Goal: Task Accomplishment & Management: Complete application form

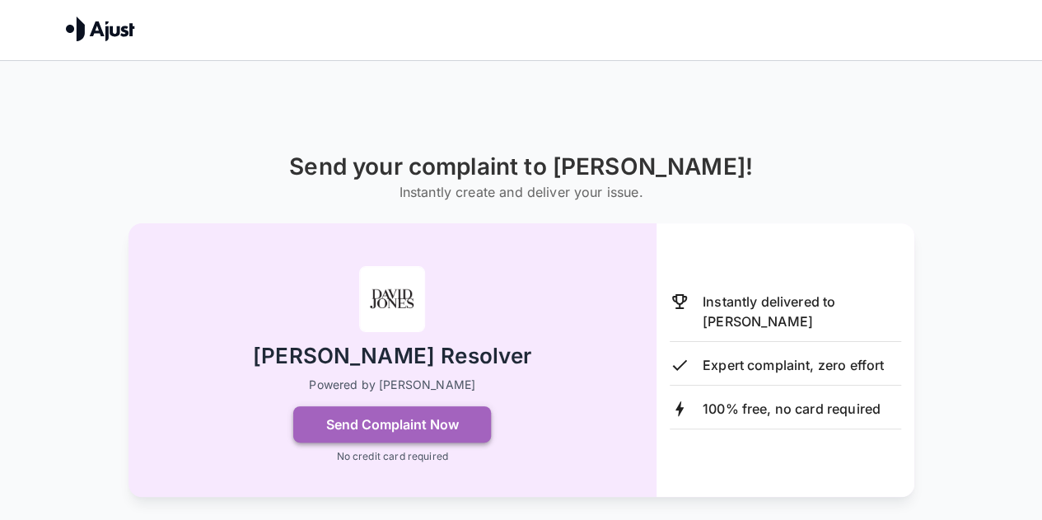
click at [378, 423] on button "Send Complaint Now" at bounding box center [392, 424] width 198 height 36
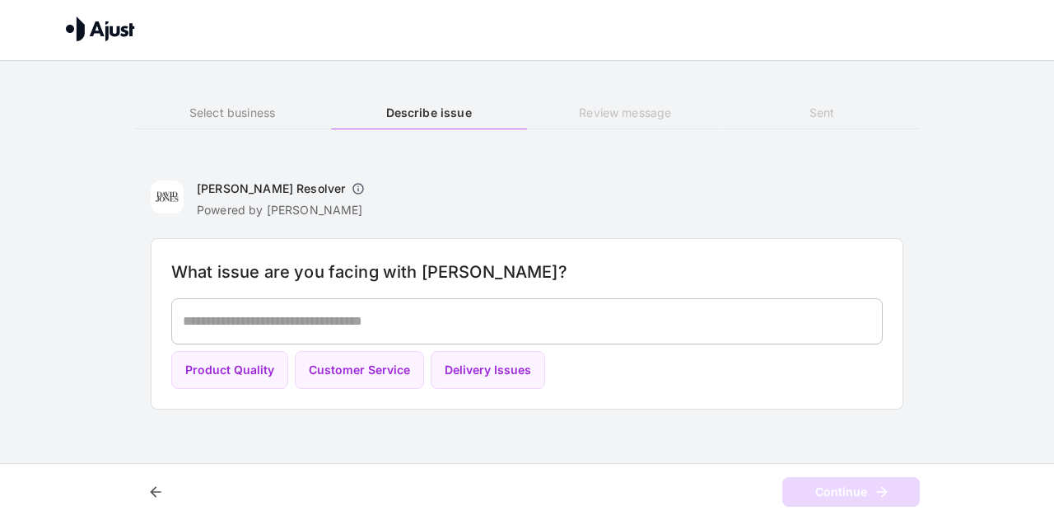
click at [435, 300] on div "* ​" at bounding box center [527, 321] width 712 height 46
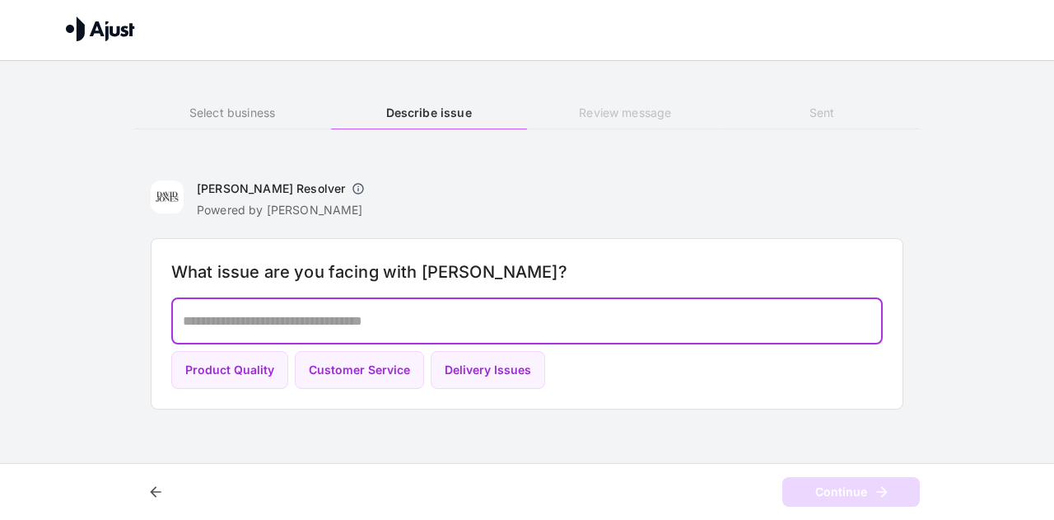
click at [430, 324] on textarea at bounding box center [527, 320] width 688 height 19
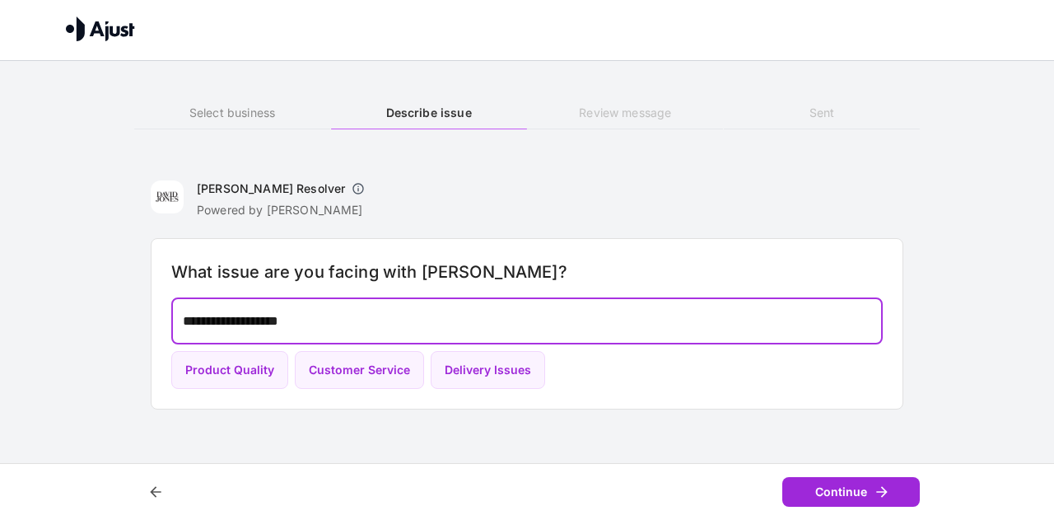
type textarea "**********"
click at [820, 492] on button "Continue" at bounding box center [851, 492] width 138 height 30
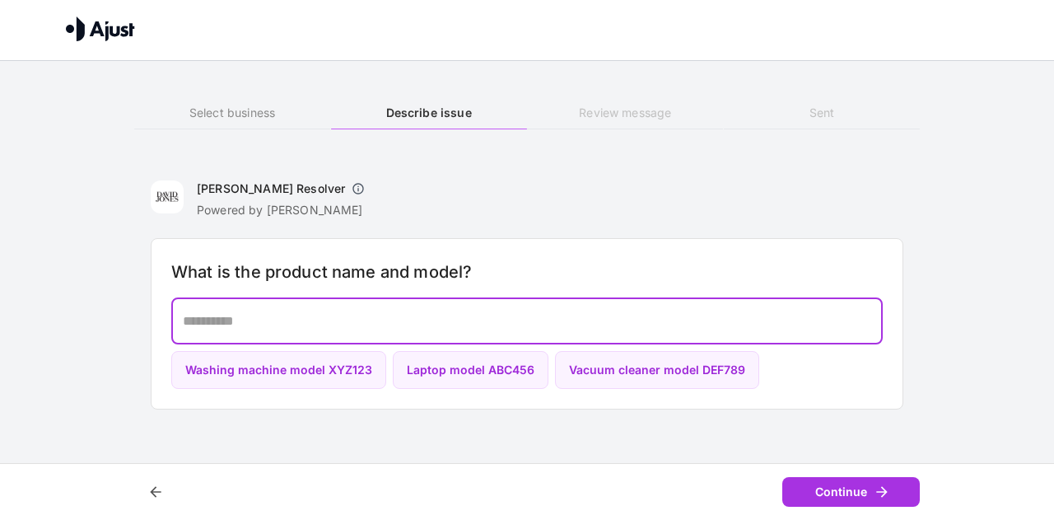
click at [314, 320] on textarea at bounding box center [527, 320] width 688 height 19
paste textarea "**********"
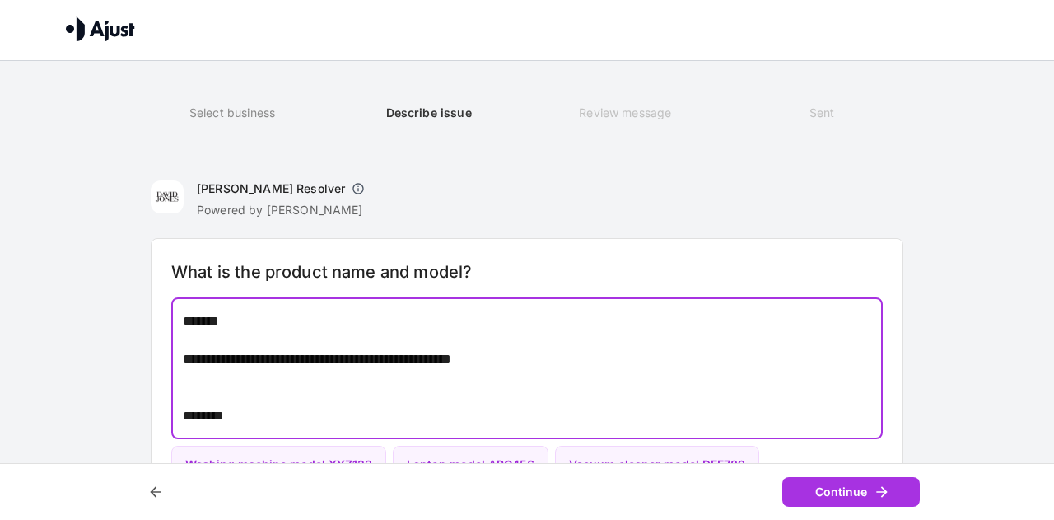
click at [221, 401] on textarea "**********" at bounding box center [527, 368] width 689 height 114
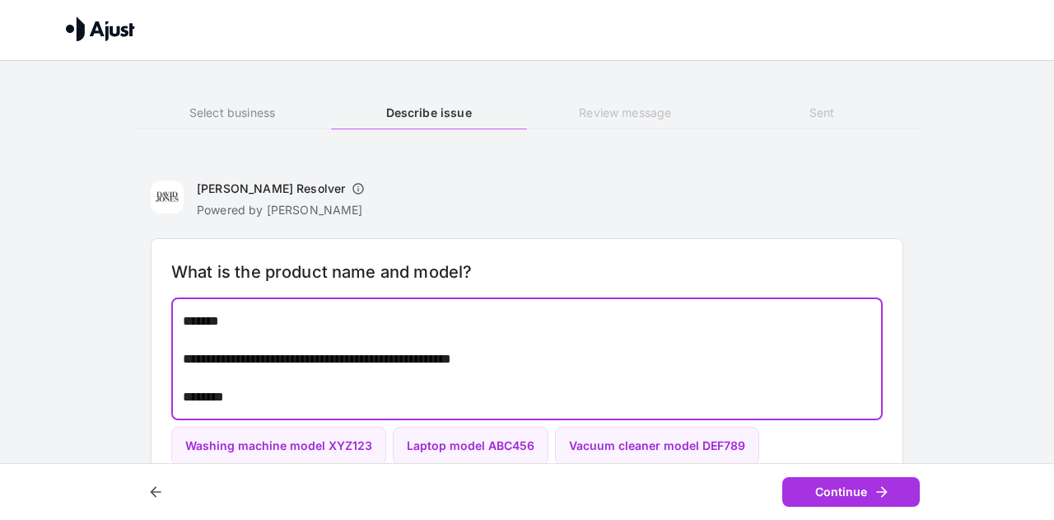
drag, startPoint x: 193, startPoint y: 344, endPoint x: 201, endPoint y: 343, distance: 8.3
click at [193, 343] on textarea "**********" at bounding box center [527, 358] width 689 height 95
click at [261, 319] on textarea "**********" at bounding box center [527, 358] width 689 height 95
type textarea "**********"
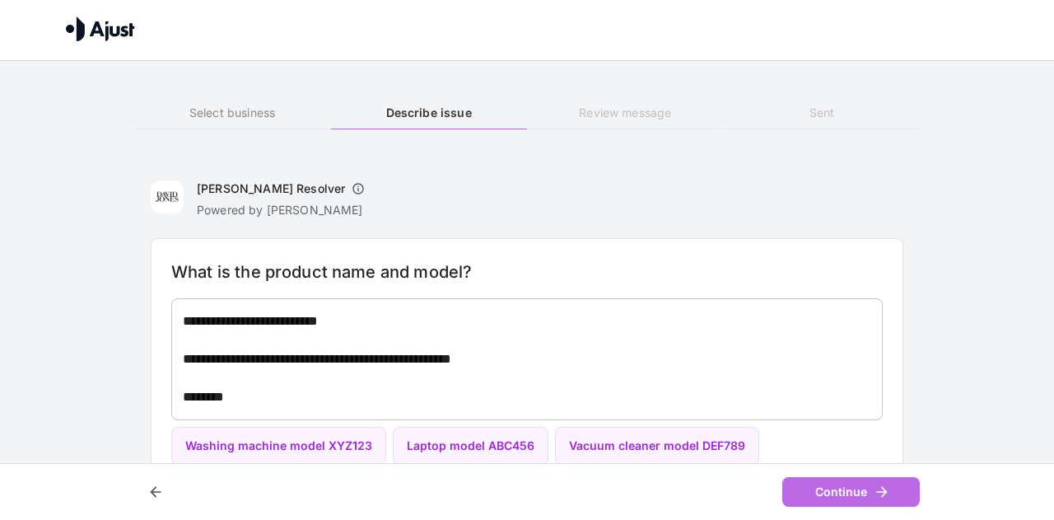
click at [825, 492] on button "Continue" at bounding box center [851, 492] width 138 height 30
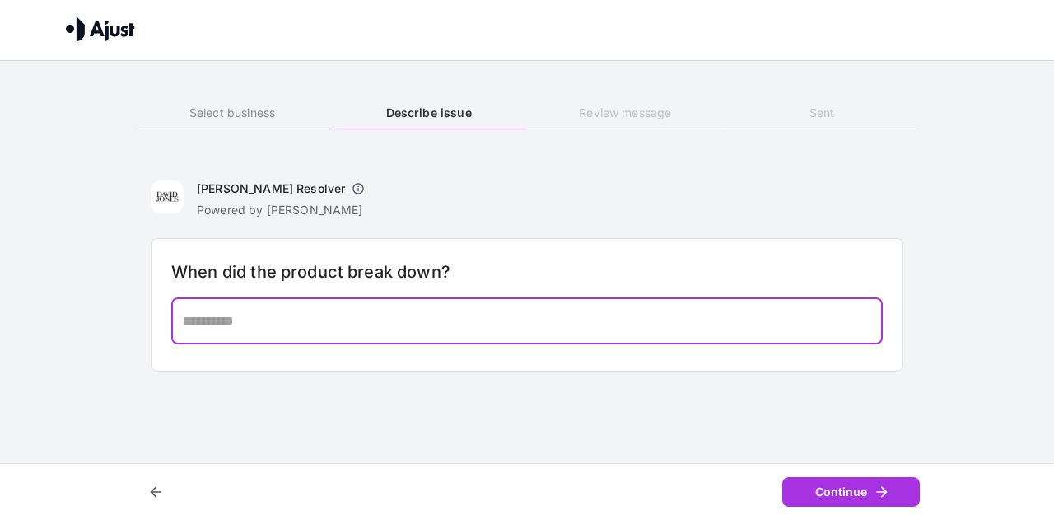
click at [250, 322] on textarea at bounding box center [527, 320] width 689 height 19
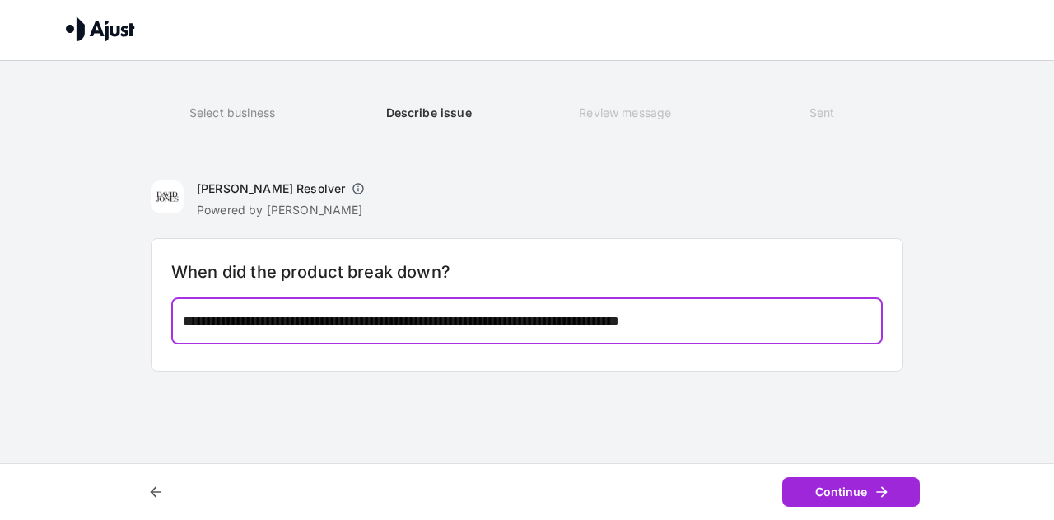
type textarea "**********"
click at [825, 489] on button "Continue" at bounding box center [851, 492] width 138 height 30
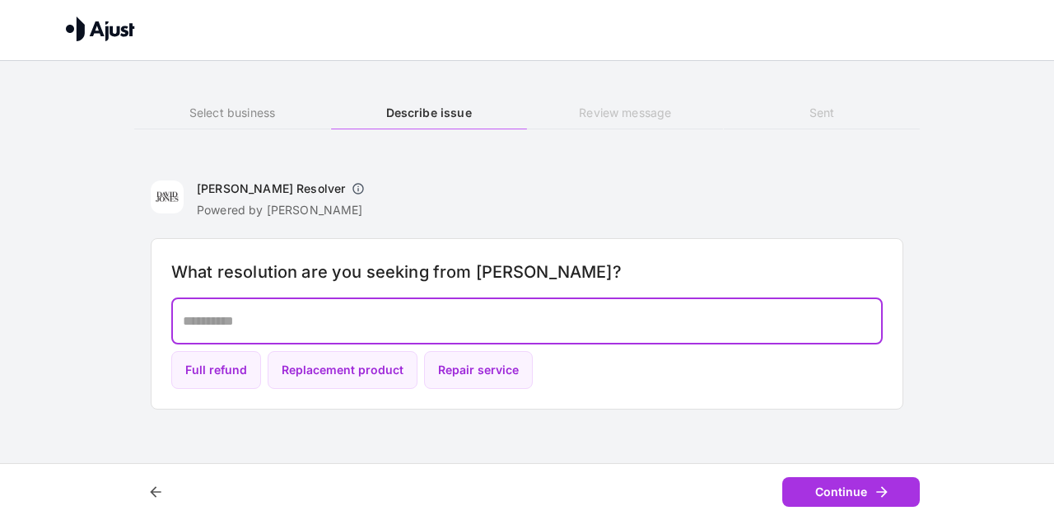
click at [243, 312] on textarea at bounding box center [527, 320] width 689 height 19
click at [364, 356] on button "Replacement product" at bounding box center [343, 370] width 150 height 39
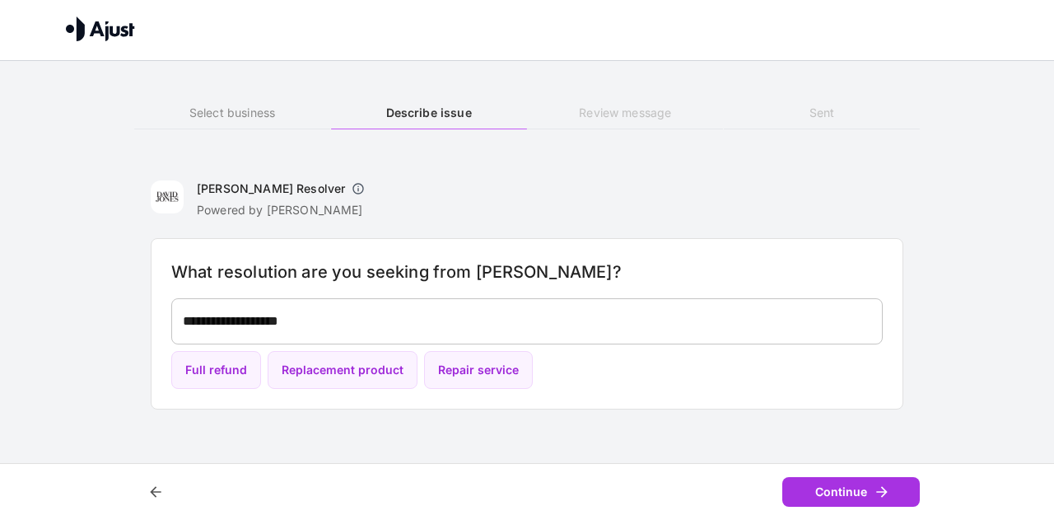
click at [367, 308] on div "**********" at bounding box center [527, 321] width 712 height 46
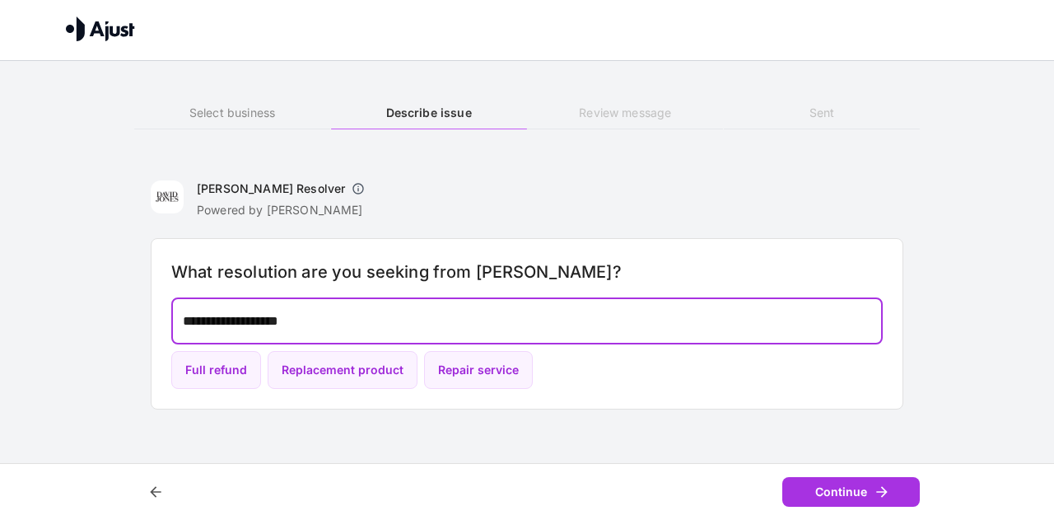
click at [362, 320] on textarea "**********" at bounding box center [527, 320] width 689 height 19
click at [464, 362] on button "Repair service" at bounding box center [478, 370] width 109 height 39
click at [304, 312] on textarea "**********" at bounding box center [527, 320] width 689 height 19
type textarea "**********"
click at [848, 480] on button "Continue" at bounding box center [851, 492] width 138 height 30
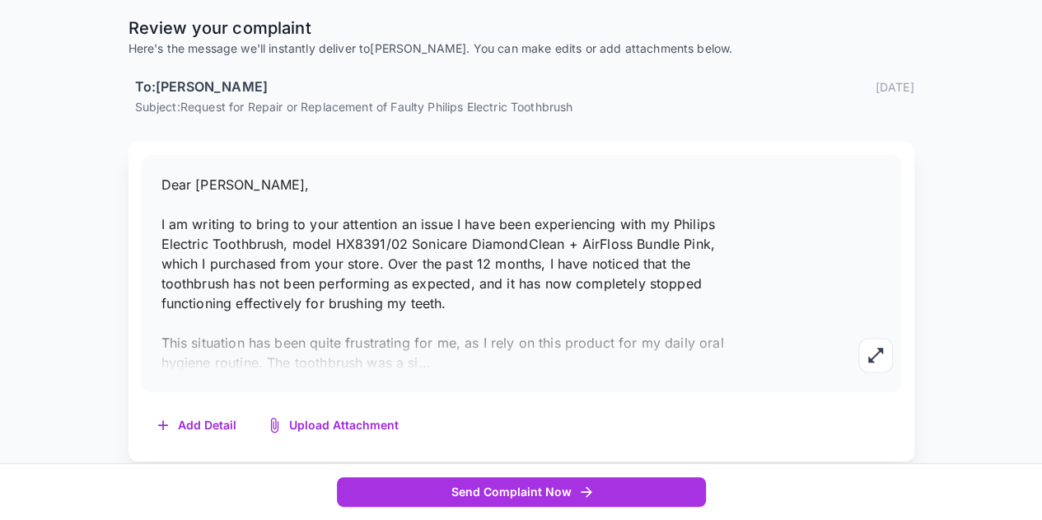
scroll to position [212, 0]
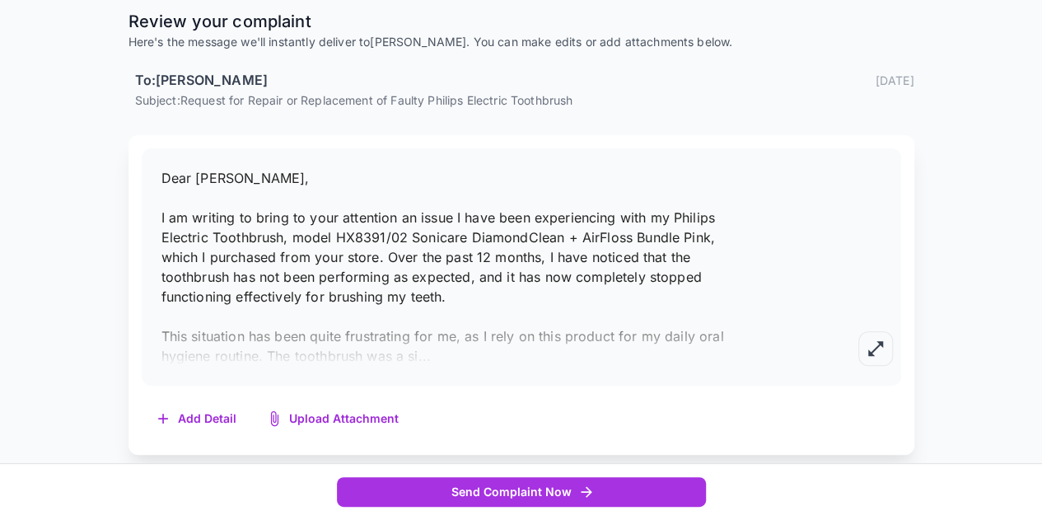
click at [880, 342] on icon "button" at bounding box center [875, 348] width 15 height 15
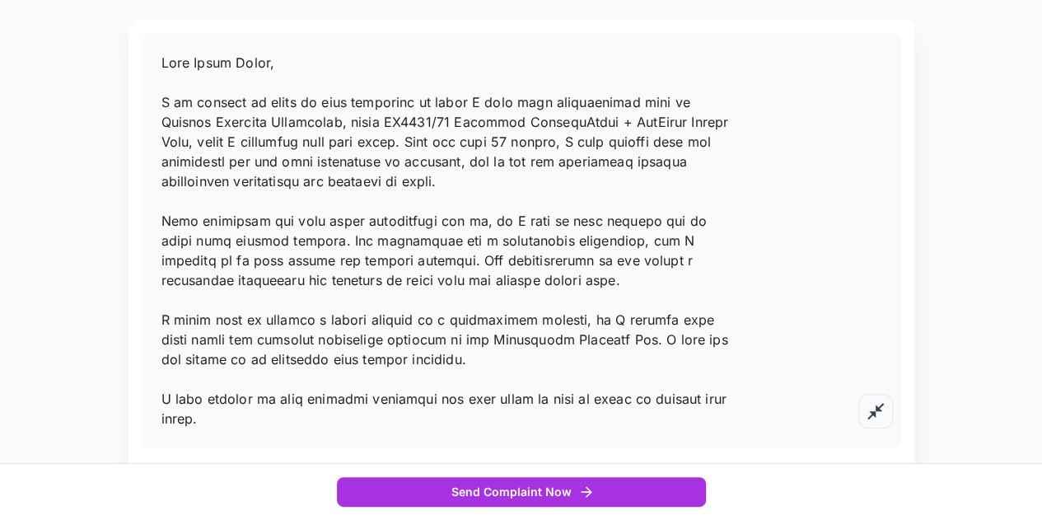
scroll to position [295, 0]
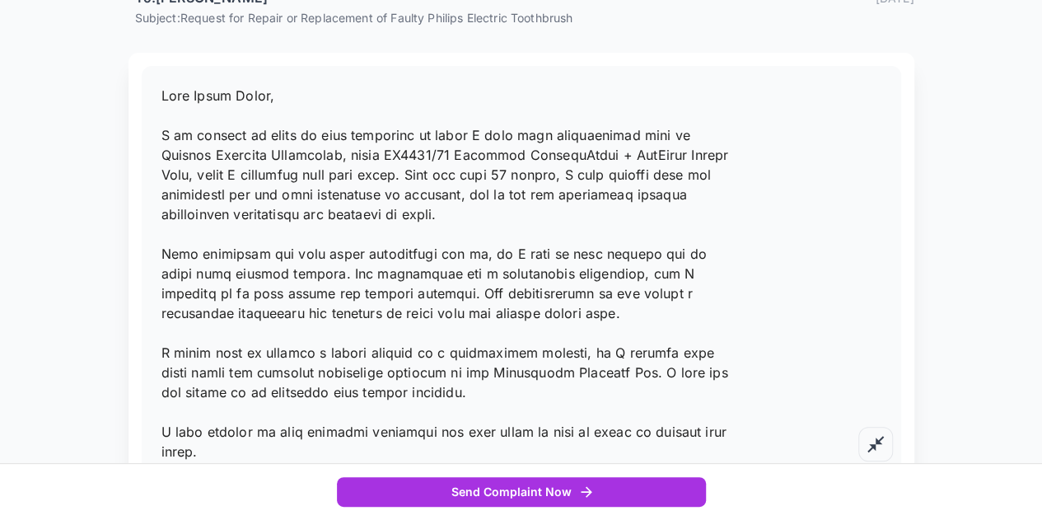
click at [199, 106] on p at bounding box center [450, 274] width 578 height 376
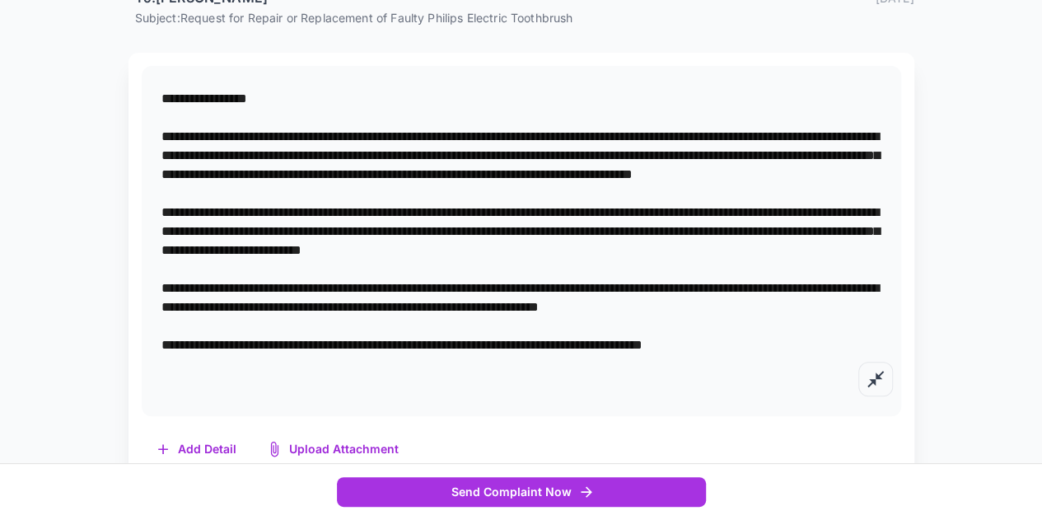
drag, startPoint x: 173, startPoint y: 189, endPoint x: 525, endPoint y: 204, distance: 352.8
click at [525, 204] on textarea at bounding box center [521, 240] width 720 height 303
drag, startPoint x: 180, startPoint y: 230, endPoint x: 413, endPoint y: 226, distance: 233.1
click at [413, 226] on textarea at bounding box center [521, 240] width 720 height 303
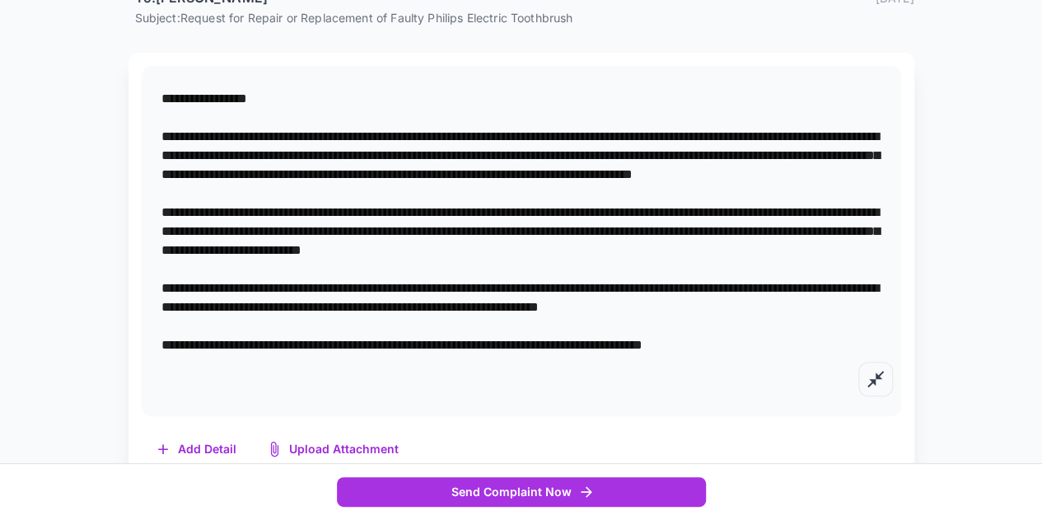
click at [683, 225] on textarea at bounding box center [521, 240] width 720 height 303
drag, startPoint x: 237, startPoint y: 250, endPoint x: 386, endPoint y: 256, distance: 149.2
click at [386, 256] on textarea at bounding box center [521, 240] width 720 height 303
drag, startPoint x: 552, startPoint y: 251, endPoint x: 745, endPoint y: 252, distance: 193.5
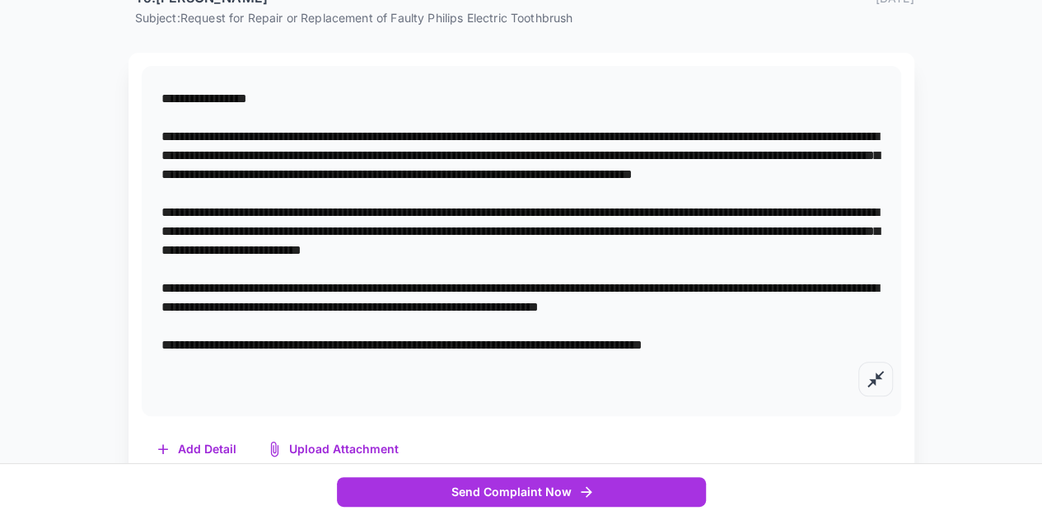
click at [745, 252] on textarea at bounding box center [521, 240] width 720 height 303
drag, startPoint x: 741, startPoint y: 268, endPoint x: 376, endPoint y: 267, distance: 365.7
click at [376, 267] on textarea at bounding box center [521, 240] width 720 height 303
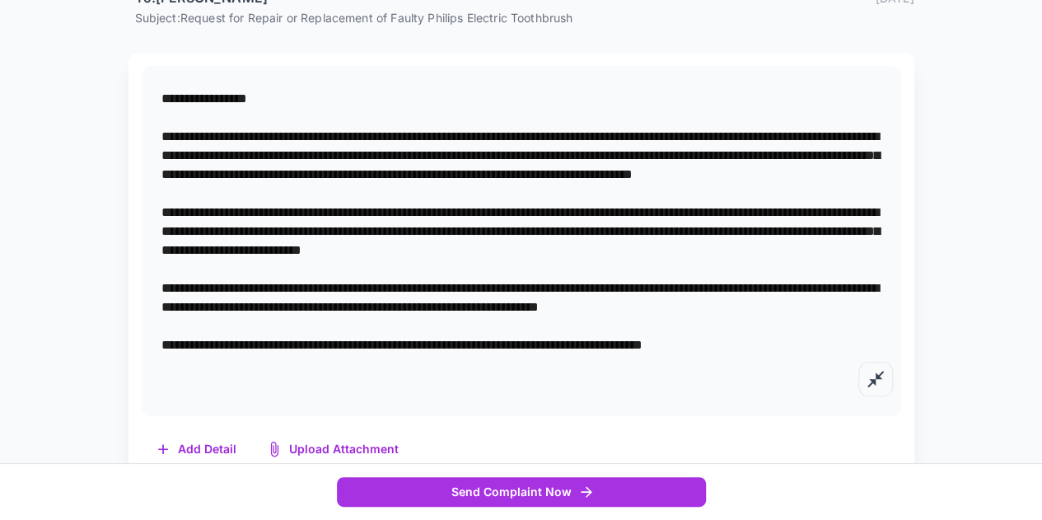
click at [159, 307] on div "*" at bounding box center [521, 241] width 759 height 350
click at [161, 304] on textarea at bounding box center [521, 240] width 720 height 303
paste textarea "**********"
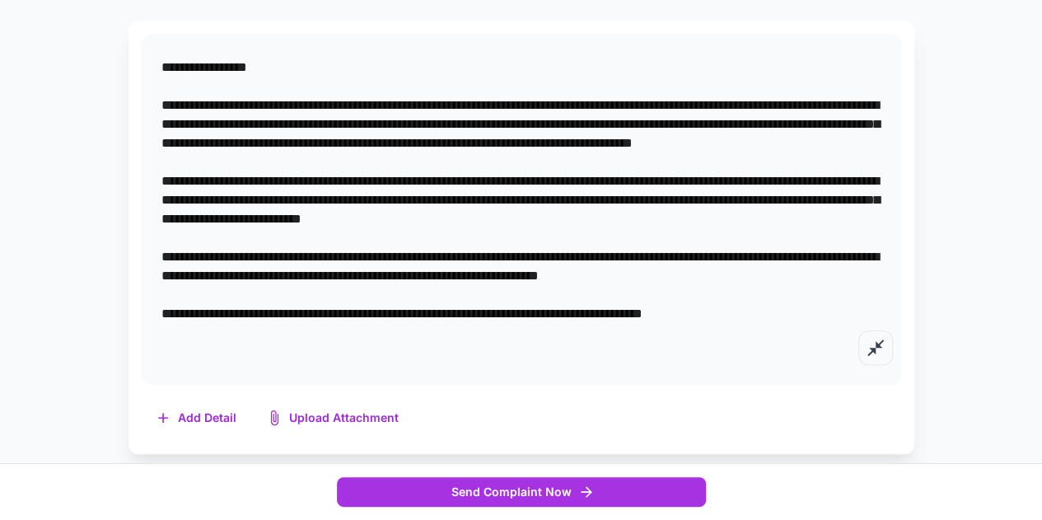
scroll to position [325, 0]
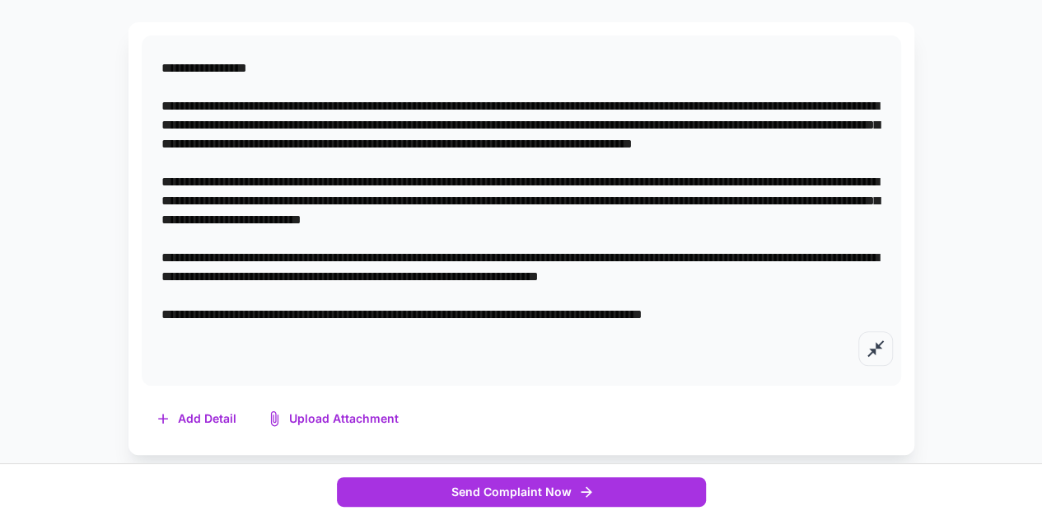
click at [170, 257] on textarea at bounding box center [521, 209] width 720 height 303
paste textarea "**********"
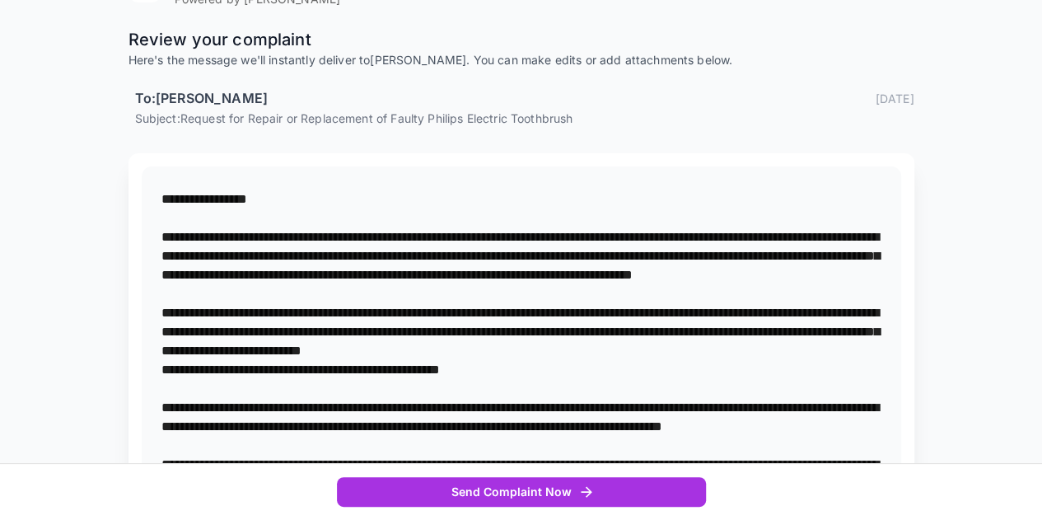
scroll to position [359, 0]
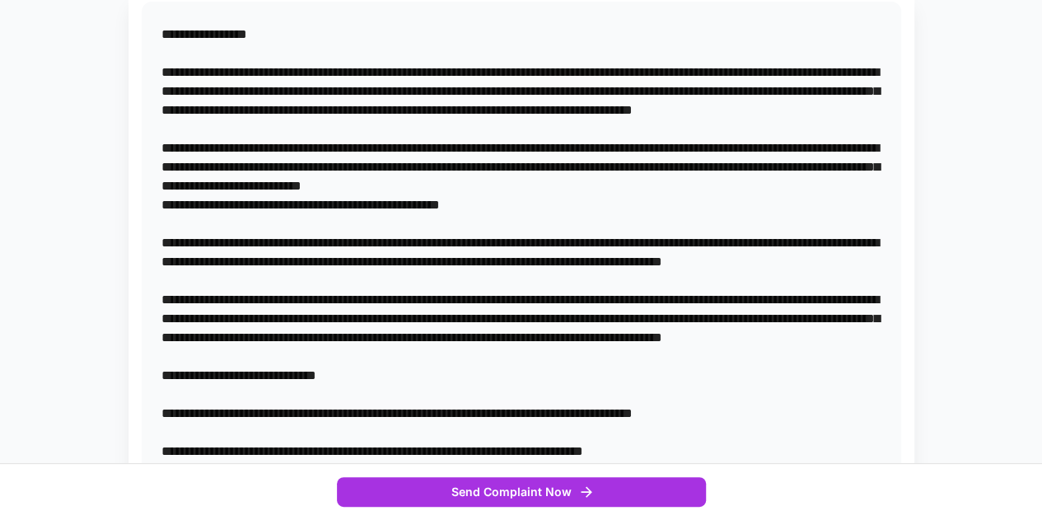
click at [166, 257] on textarea at bounding box center [521, 404] width 720 height 758
drag, startPoint x: 557, startPoint y: 261, endPoint x: 600, endPoint y: 272, distance: 44.1
click at [558, 259] on textarea at bounding box center [521, 394] width 720 height 739
drag, startPoint x: 161, startPoint y: 319, endPoint x: 552, endPoint y: 319, distance: 390.4
click at [552, 319] on textarea at bounding box center [521, 394] width 720 height 739
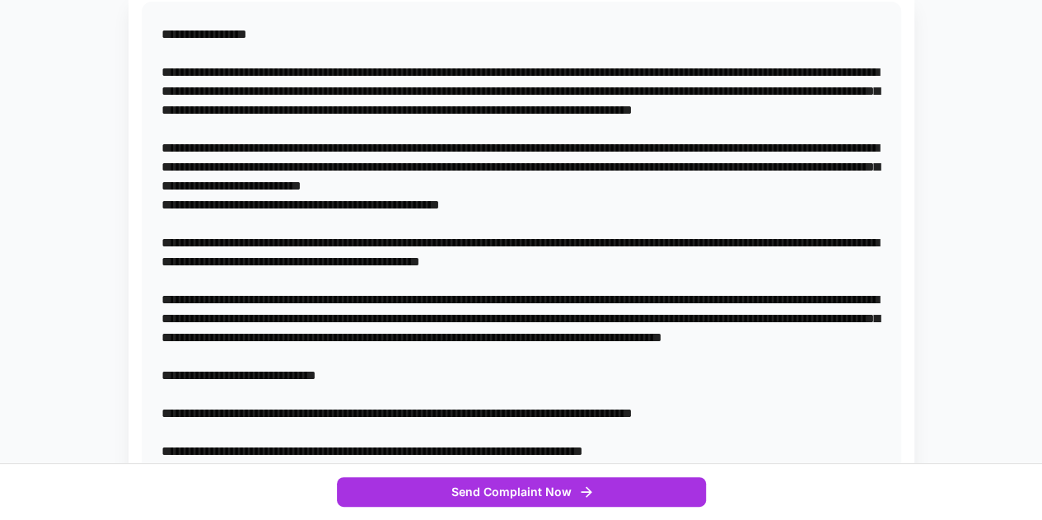
click at [553, 319] on textarea at bounding box center [521, 394] width 720 height 739
drag, startPoint x: 805, startPoint y: 283, endPoint x: 161, endPoint y: 263, distance: 645.2
click at [161, 263] on textarea at bounding box center [521, 394] width 720 height 739
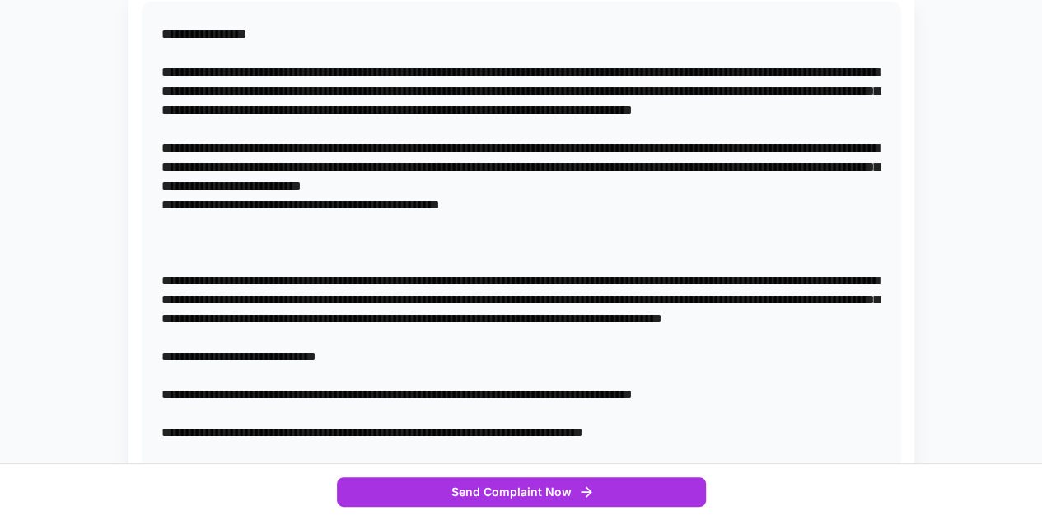
click at [812, 91] on textarea at bounding box center [521, 385] width 720 height 720
paste textarea "**********"
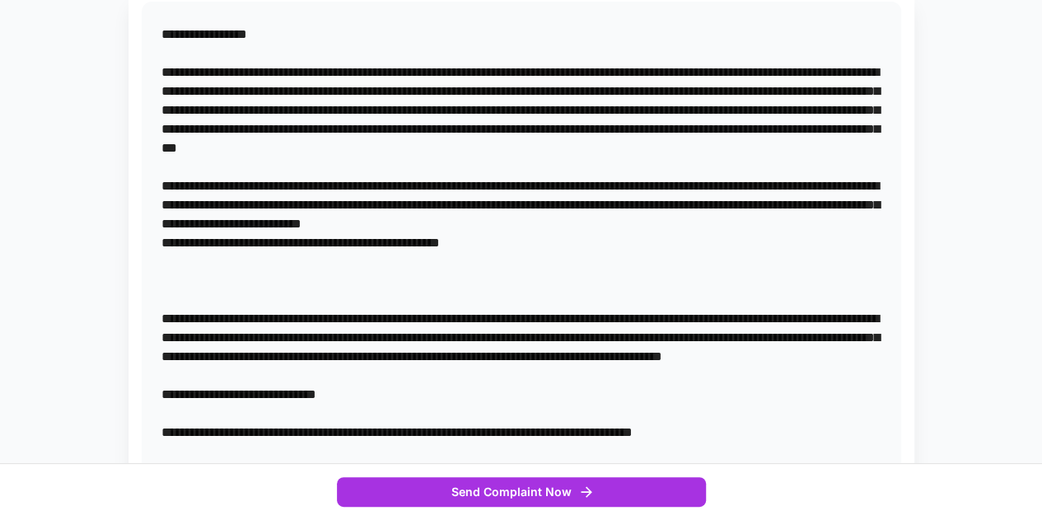
click at [484, 170] on textarea at bounding box center [521, 404] width 720 height 758
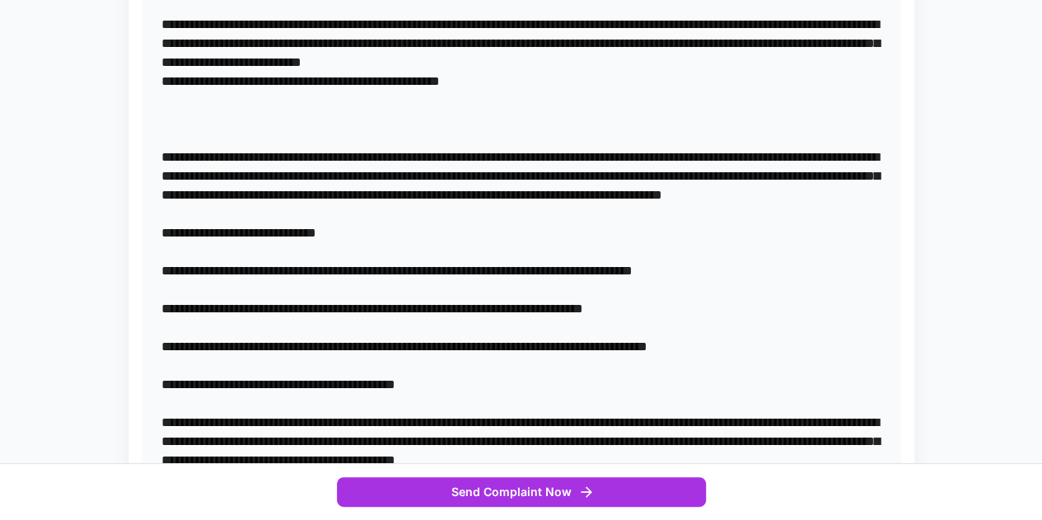
scroll to position [524, 0]
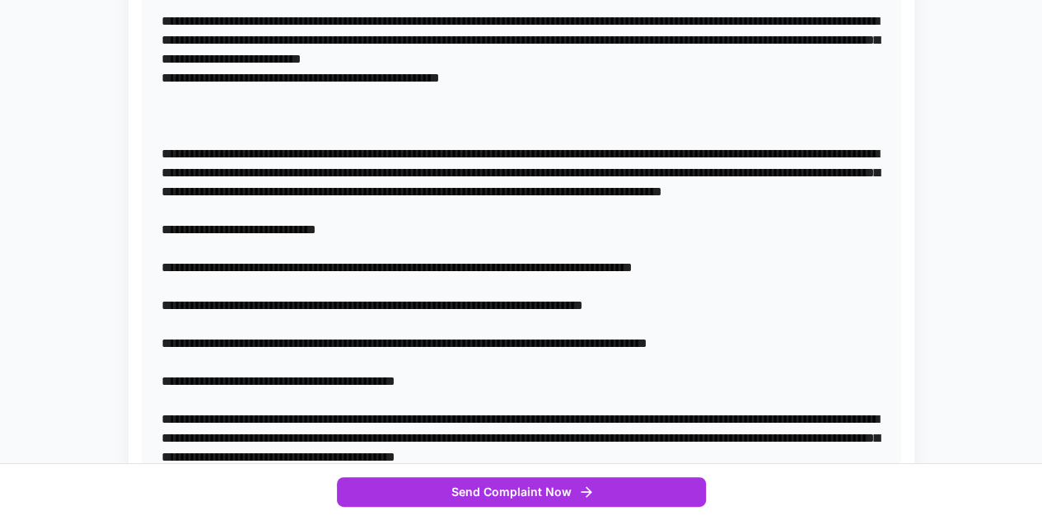
drag, startPoint x: 487, startPoint y: 231, endPoint x: 152, endPoint y: 166, distance: 340.8
click at [152, 166] on div "*" at bounding box center [521, 239] width 759 height 805
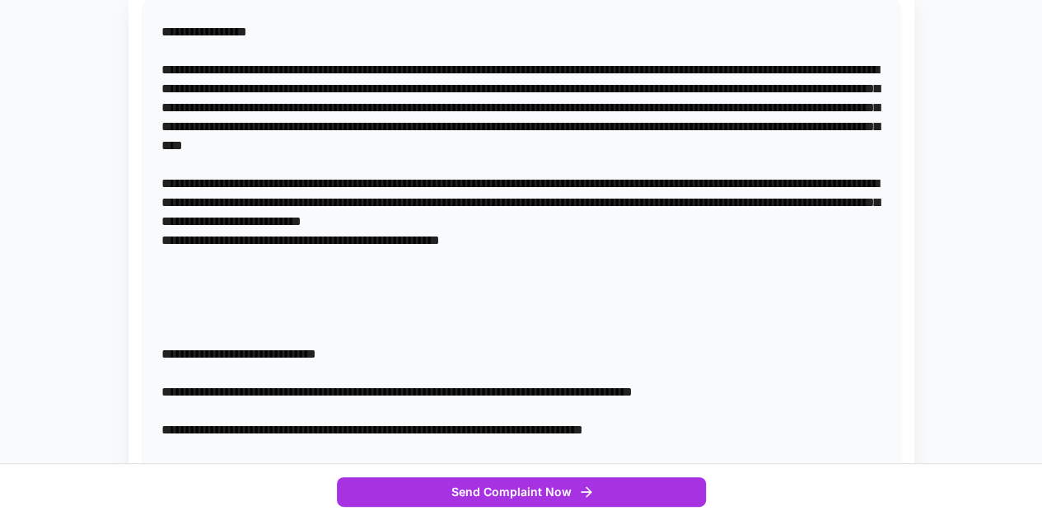
scroll to position [359, 0]
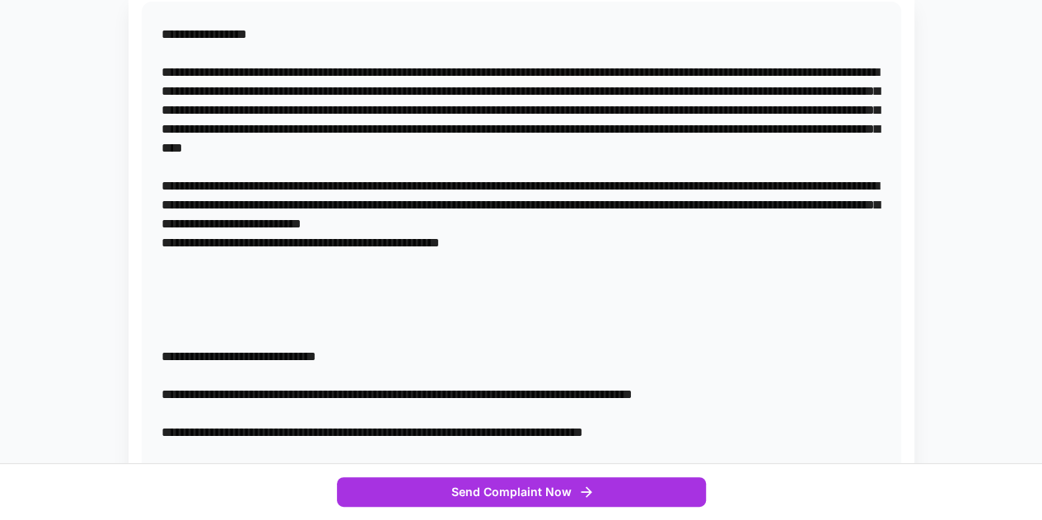
click at [472, 167] on textarea at bounding box center [521, 375] width 720 height 701
paste textarea "**********"
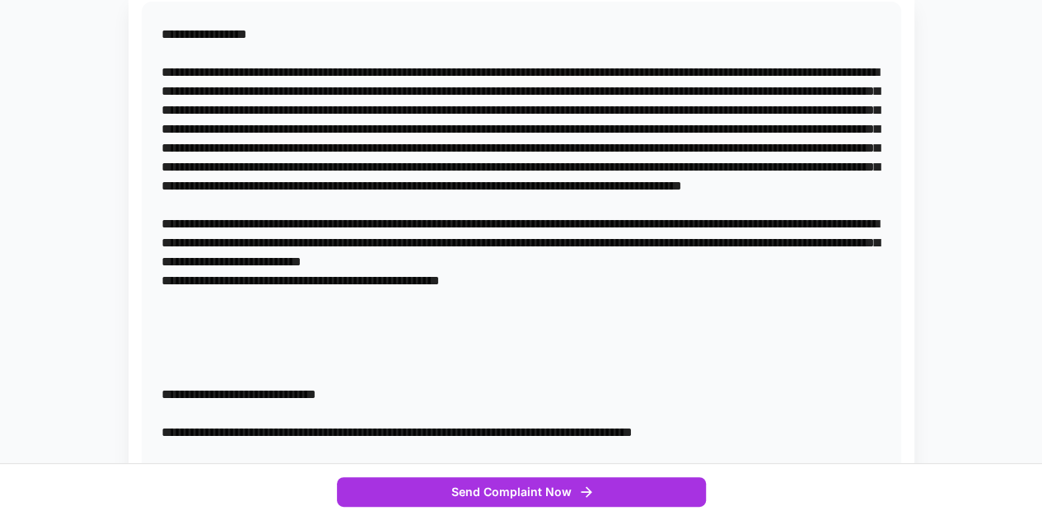
drag, startPoint x: 450, startPoint y: 165, endPoint x: 494, endPoint y: 177, distance: 45.4
click at [455, 165] on textarea at bounding box center [521, 404] width 720 height 758
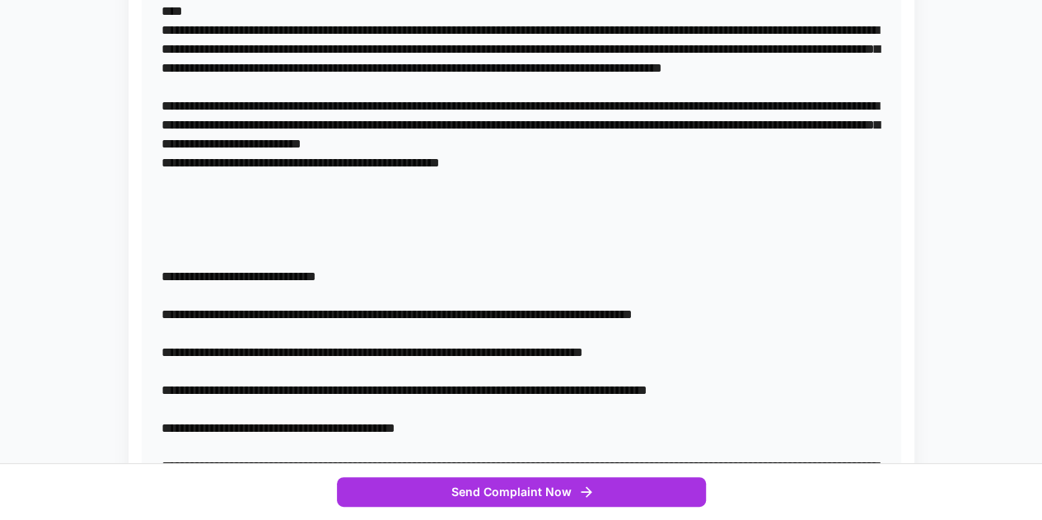
scroll to position [606, 0]
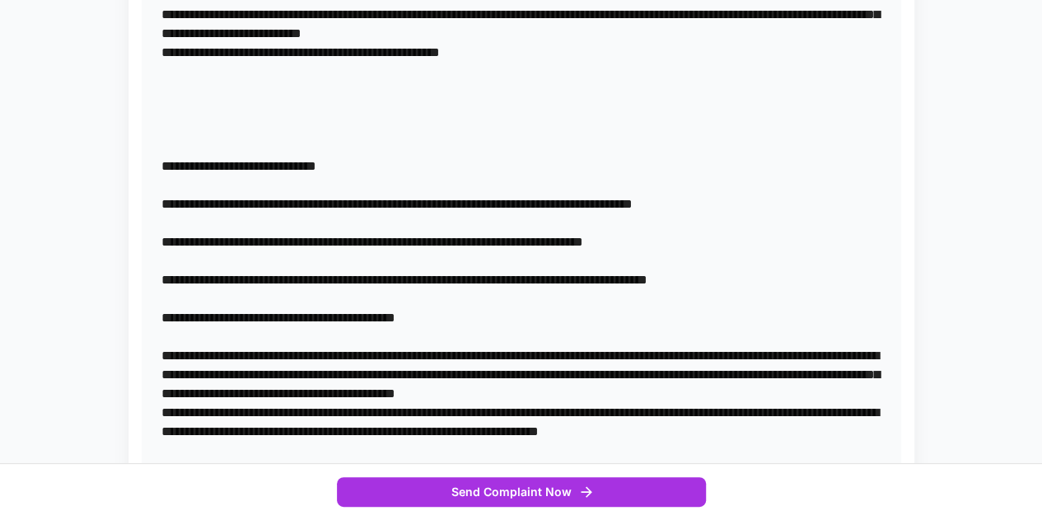
drag, startPoint x: 392, startPoint y: 334, endPoint x: 160, endPoint y: 210, distance: 263.1
click at [160, 210] on div "*" at bounding box center [521, 167] width 759 height 824
drag, startPoint x: 160, startPoint y: 210, endPoint x: 168, endPoint y: 203, distance: 10.5
click at [166, 203] on div "*" at bounding box center [521, 167] width 759 height 824
drag, startPoint x: 346, startPoint y: 244, endPoint x: 420, endPoint y: 309, distance: 98.6
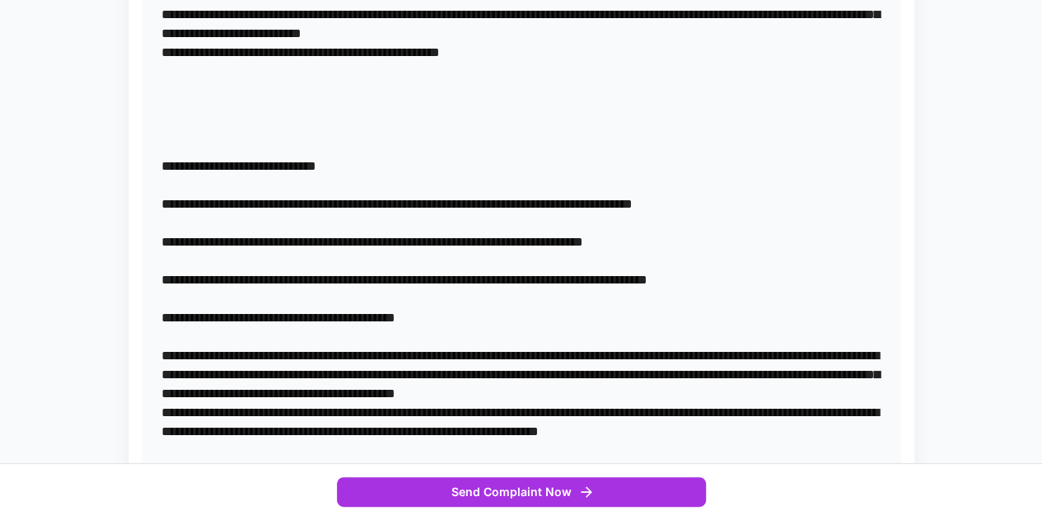
click at [346, 245] on textarea at bounding box center [521, 166] width 720 height 777
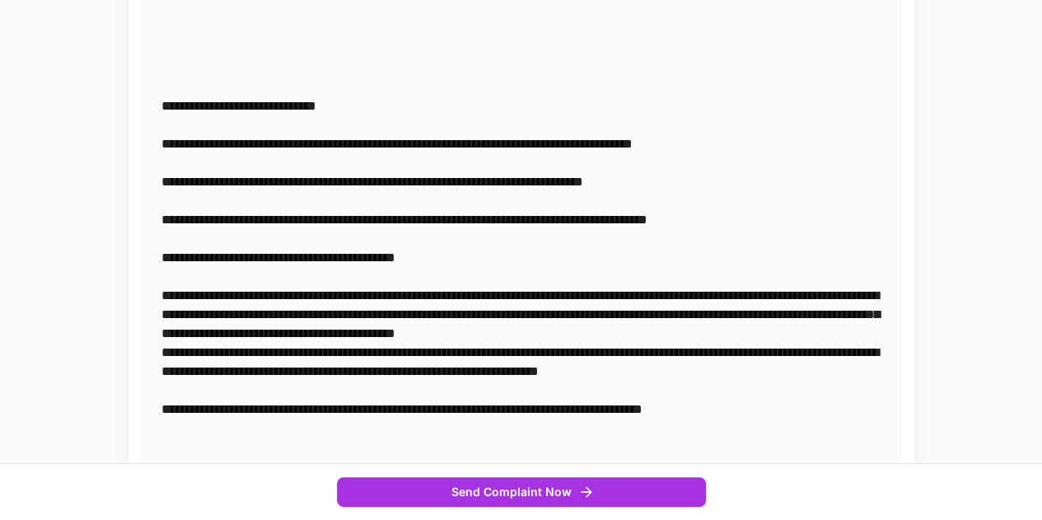
scroll to position [688, 0]
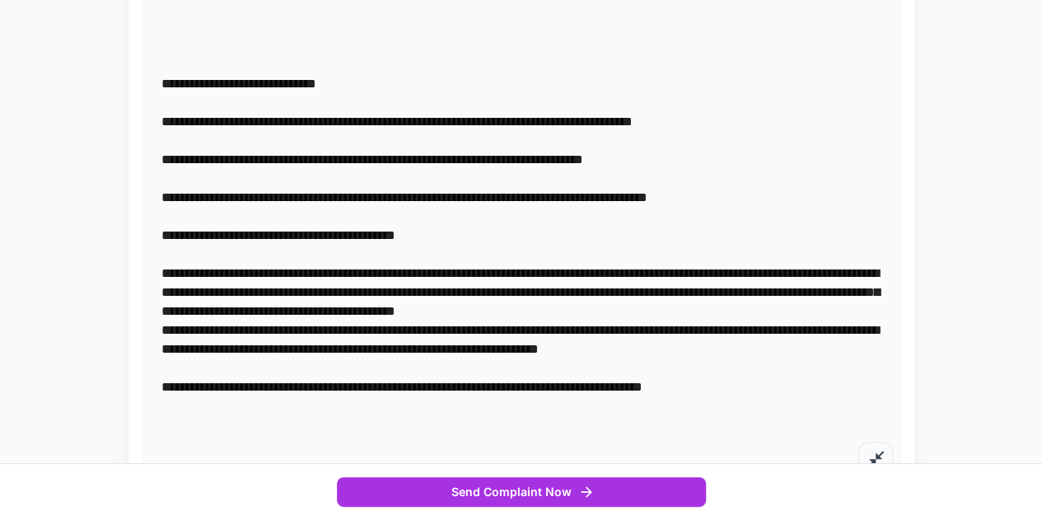
drag, startPoint x: 601, startPoint y: 320, endPoint x: 637, endPoint y: 325, distance: 36.7
click at [642, 322] on textarea at bounding box center [521, 83] width 720 height 777
click at [642, 334] on textarea at bounding box center [521, 83] width 720 height 777
drag, startPoint x: 235, startPoint y: 350, endPoint x: 374, endPoint y: 349, distance: 139.2
click at [374, 349] on textarea at bounding box center [521, 83] width 720 height 777
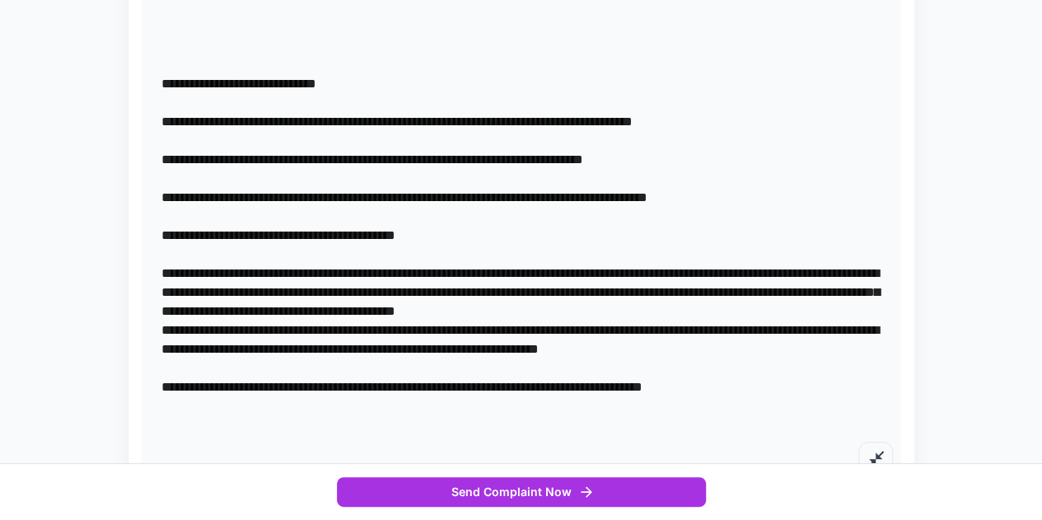
click at [374, 349] on textarea at bounding box center [521, 83] width 720 height 777
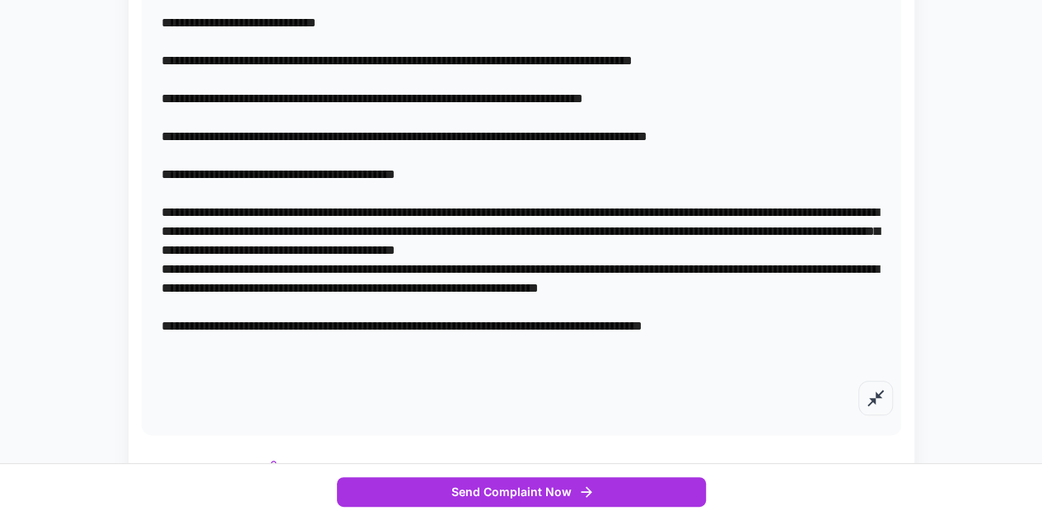
scroll to position [771, 0]
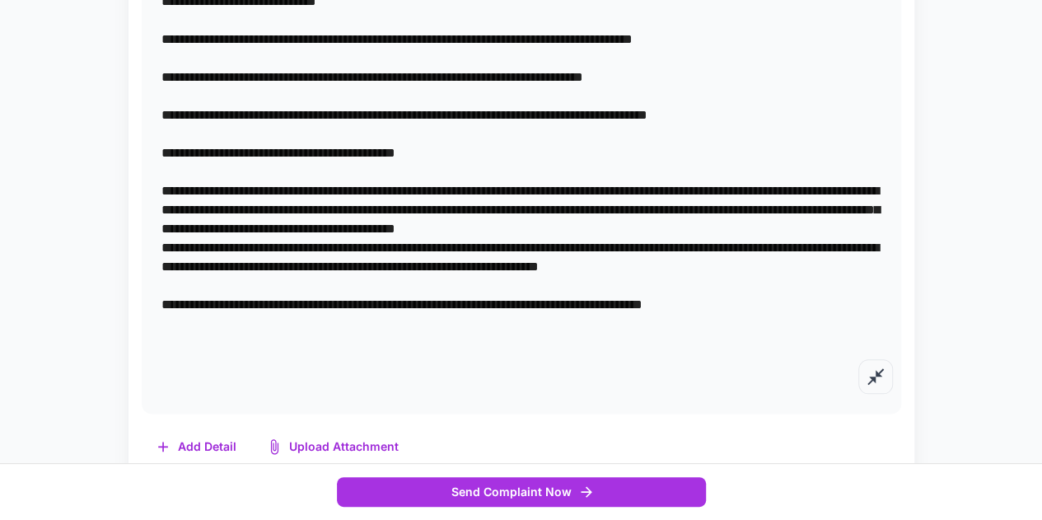
drag, startPoint x: 240, startPoint y: 289, endPoint x: 651, endPoint y: 249, distance: 412.1
click at [651, 249] on textarea at bounding box center [521, 1] width 720 height 777
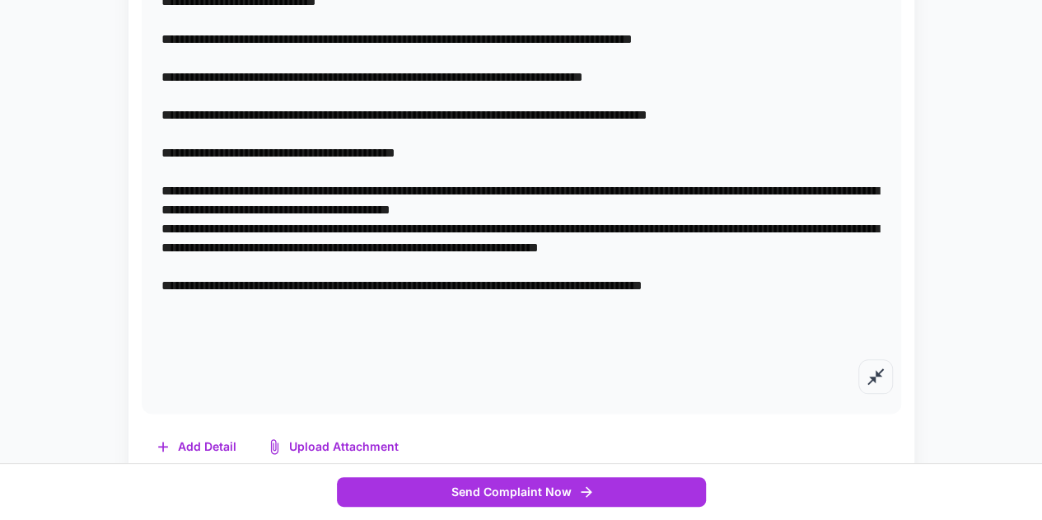
scroll to position [761, 0]
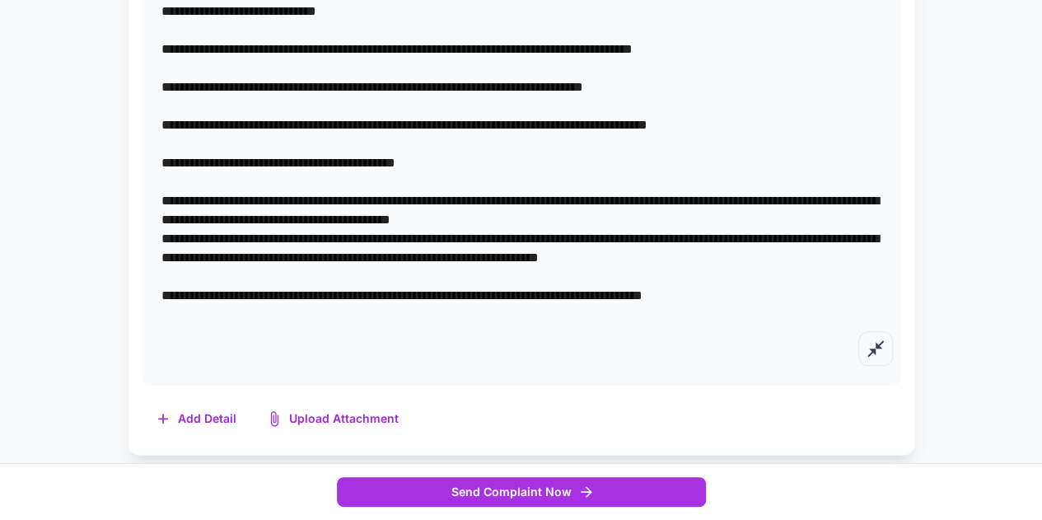
drag, startPoint x: 507, startPoint y: 206, endPoint x: 156, endPoint y: 45, distance: 385.8
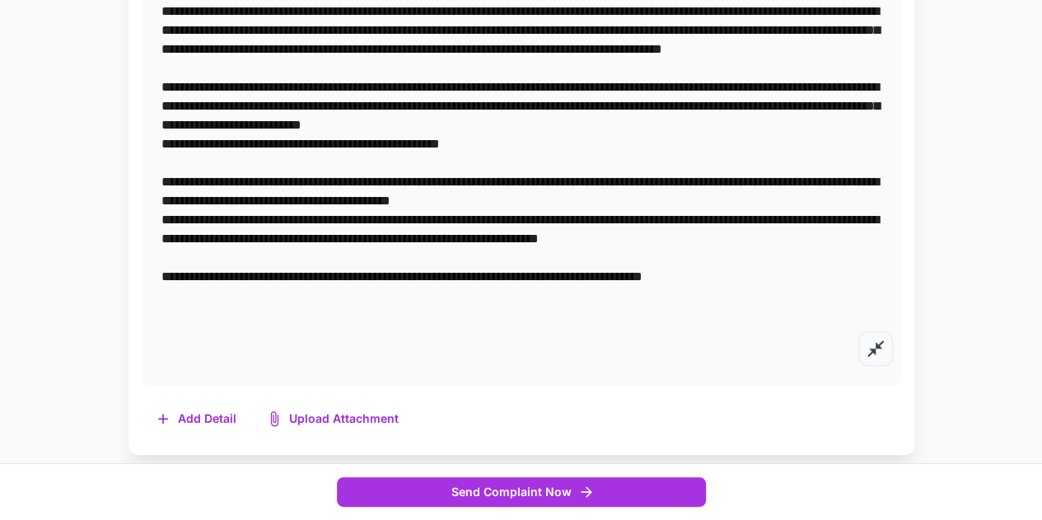
scroll to position [496, 0]
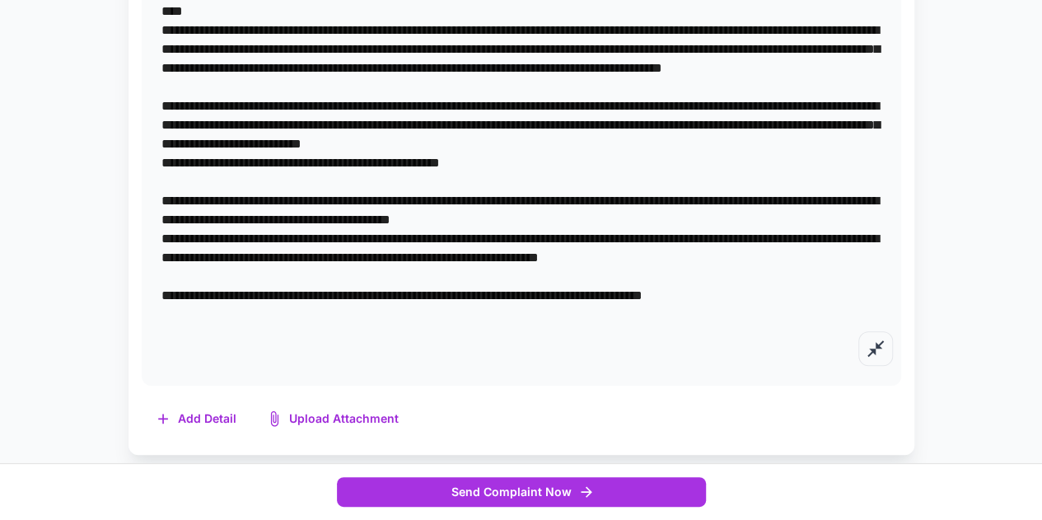
drag, startPoint x: 394, startPoint y: 253, endPoint x: 671, endPoint y: 250, distance: 276.7
click at [683, 249] on textarea at bounding box center [521, 125] width 720 height 474
click at [360, 287] on textarea at bounding box center [521, 125] width 720 height 474
drag, startPoint x: 186, startPoint y: 278, endPoint x: 293, endPoint y: 274, distance: 107.1
click at [293, 274] on textarea at bounding box center [521, 125] width 720 height 474
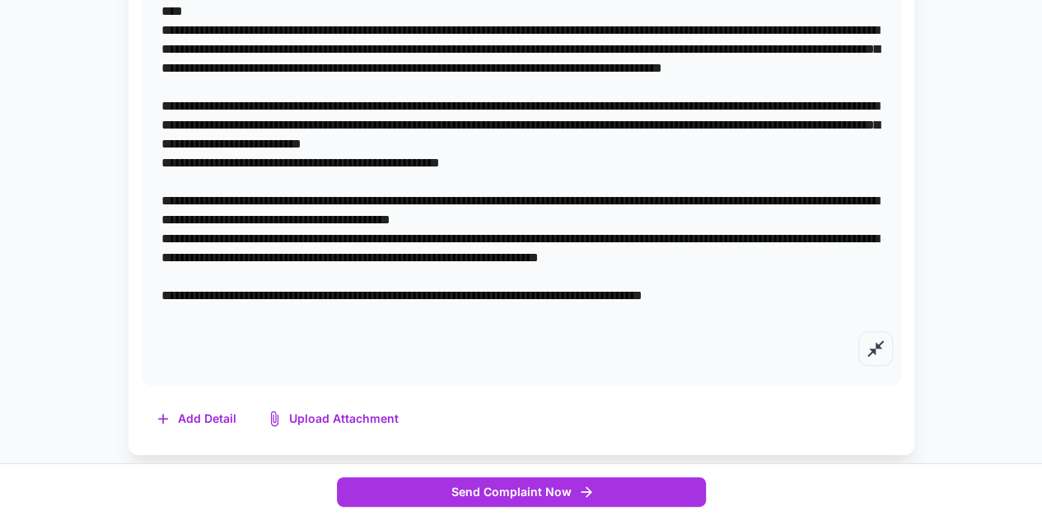
click at [557, 254] on textarea at bounding box center [521, 125] width 720 height 474
drag, startPoint x: 245, startPoint y: 299, endPoint x: 495, endPoint y: 292, distance: 249.6
click at [495, 292] on textarea at bounding box center [521, 125] width 720 height 474
drag, startPoint x: 495, startPoint y: 292, endPoint x: 543, endPoint y: 295, distance: 47.9
click at [496, 292] on textarea at bounding box center [521, 125] width 720 height 474
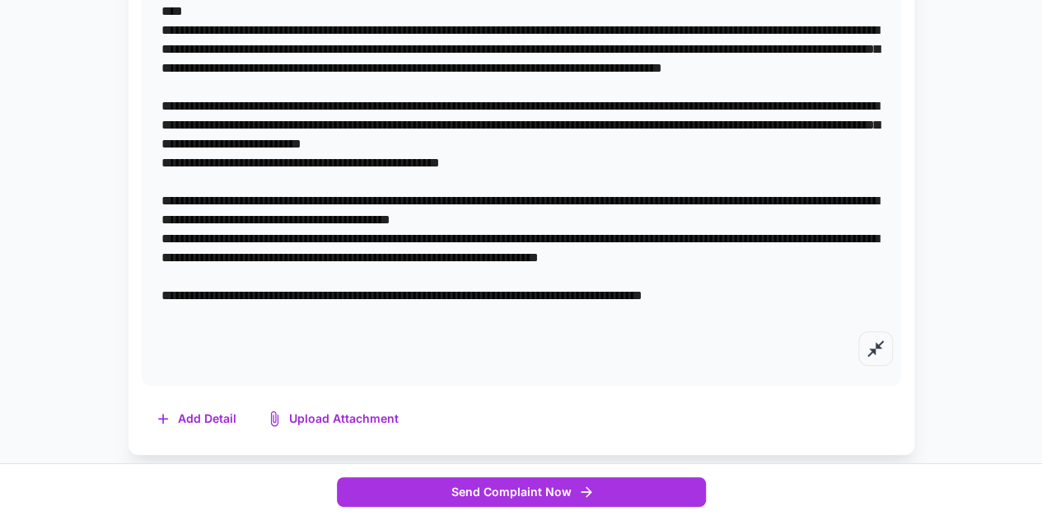
drag, startPoint x: 669, startPoint y: 287, endPoint x: 847, endPoint y: 284, distance: 177.9
click at [847, 284] on textarea at bounding box center [521, 125] width 720 height 474
click at [772, 319] on textarea at bounding box center [521, 125] width 720 height 474
drag, startPoint x: 781, startPoint y: 330, endPoint x: 772, endPoint y: 337, distance: 10.5
click at [777, 334] on textarea at bounding box center [521, 125] width 720 height 474
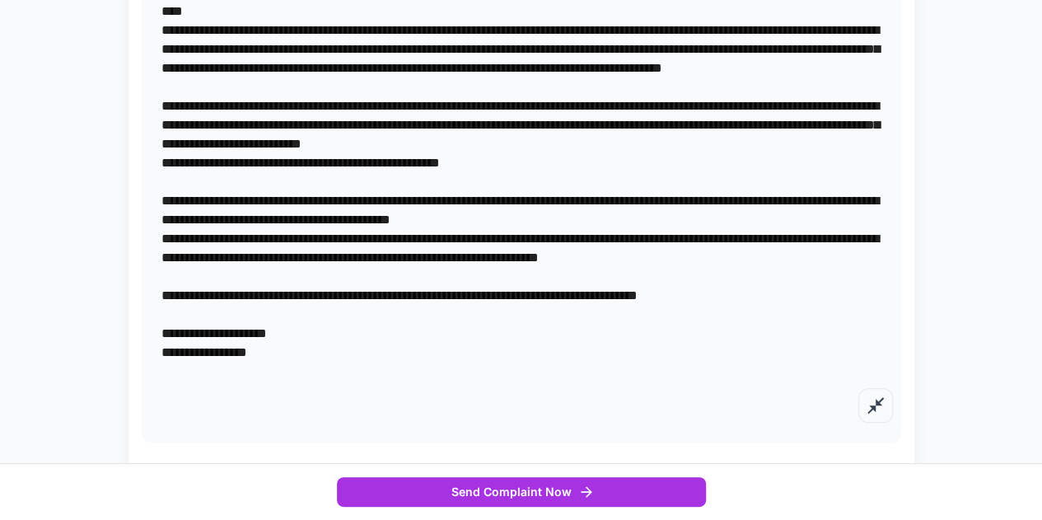
click at [777, 334] on textarea at bounding box center [521, 153] width 720 height 530
click at [592, 201] on textarea at bounding box center [521, 153] width 720 height 530
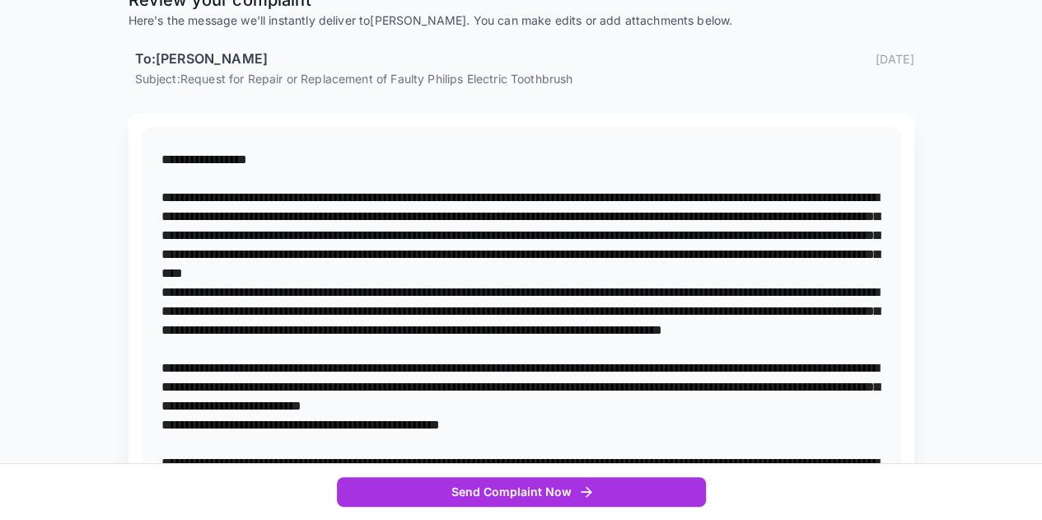
scroll to position [249, 0]
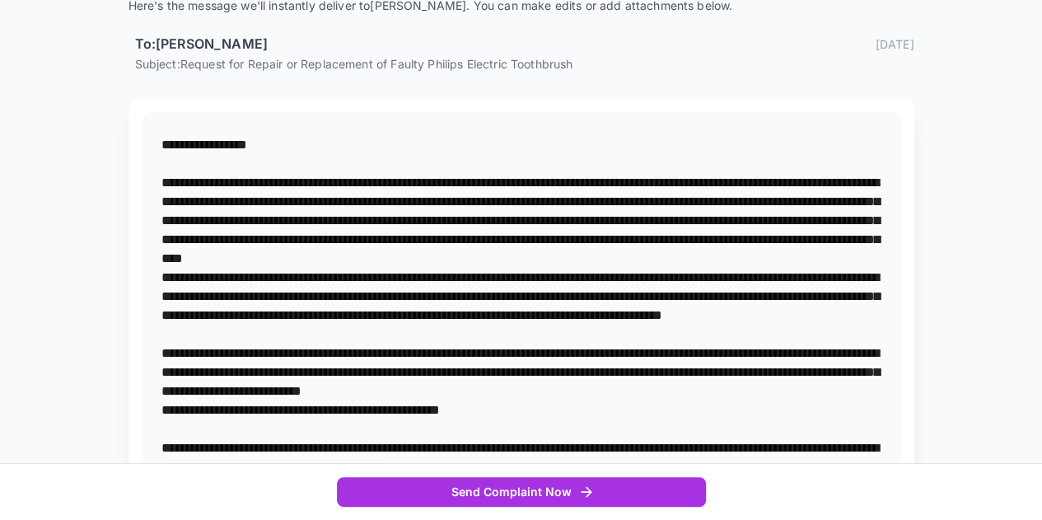
click at [747, 220] on textarea at bounding box center [521, 400] width 720 height 530
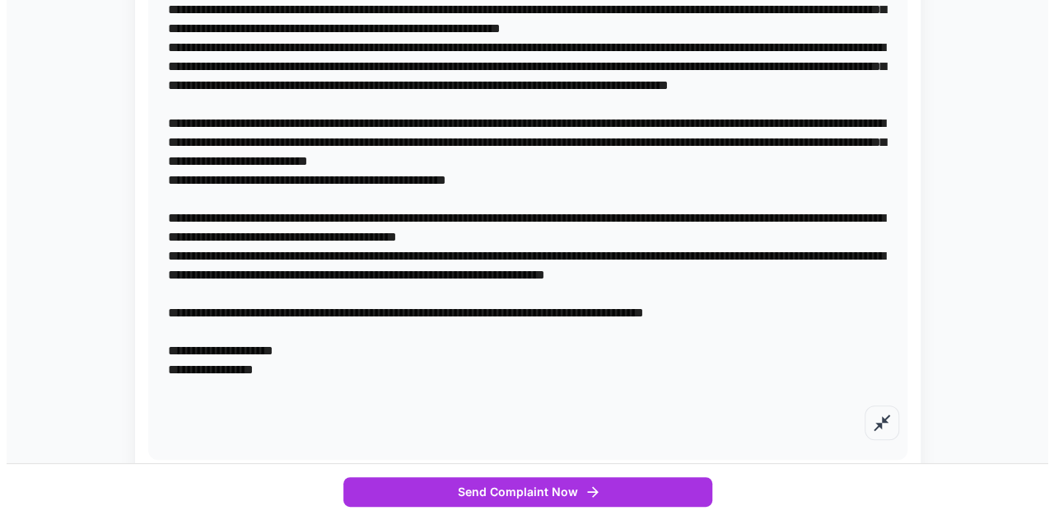
scroll to position [553, 0]
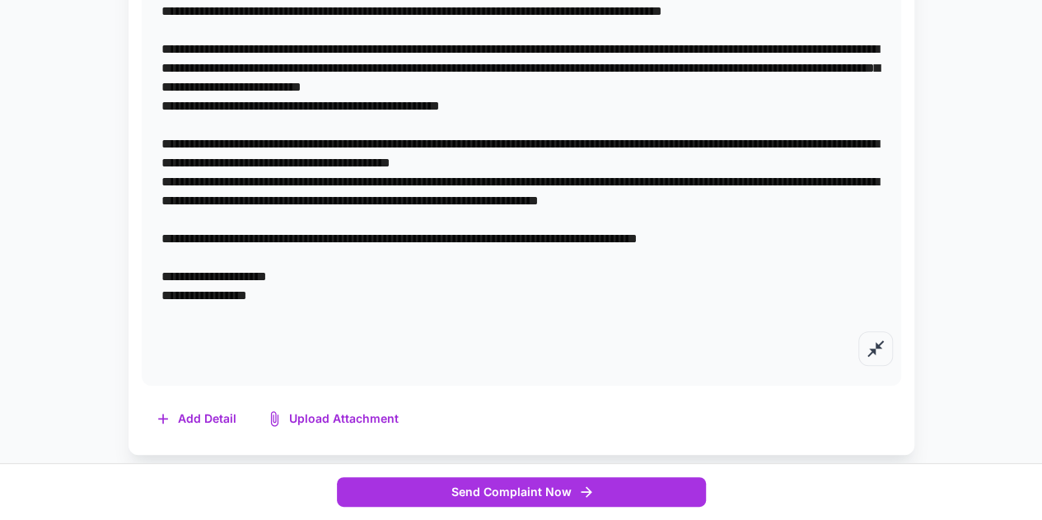
type textarea "**********"
click at [334, 416] on button "Upload Attachment" at bounding box center [334, 419] width 162 height 34
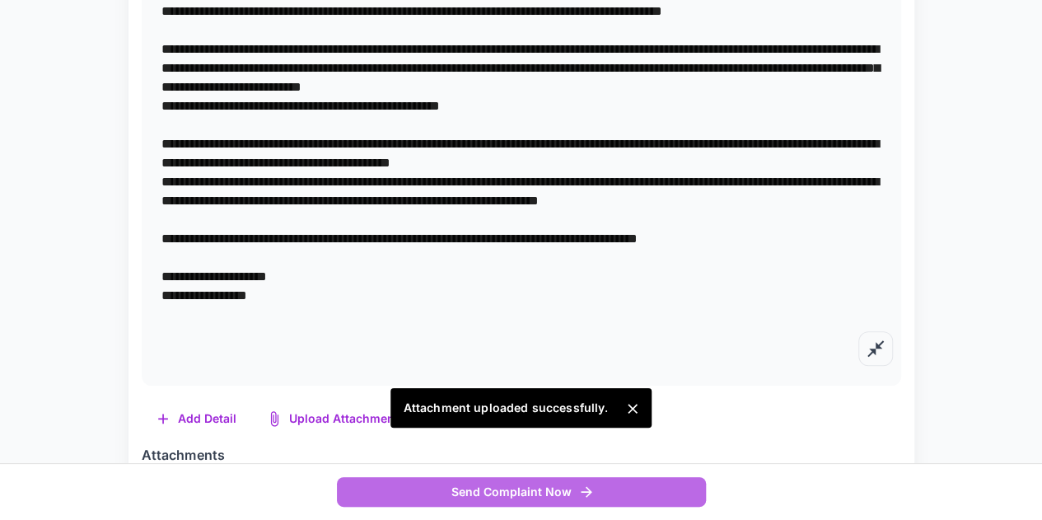
click at [463, 492] on button "Send Complaint Now" at bounding box center [521, 492] width 369 height 30
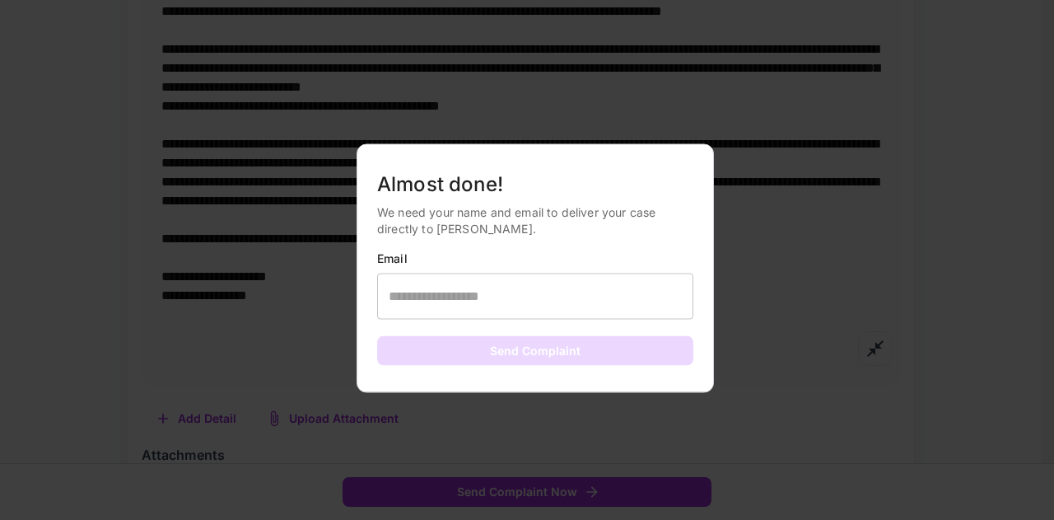
click at [461, 313] on input "text" at bounding box center [535, 296] width 316 height 46
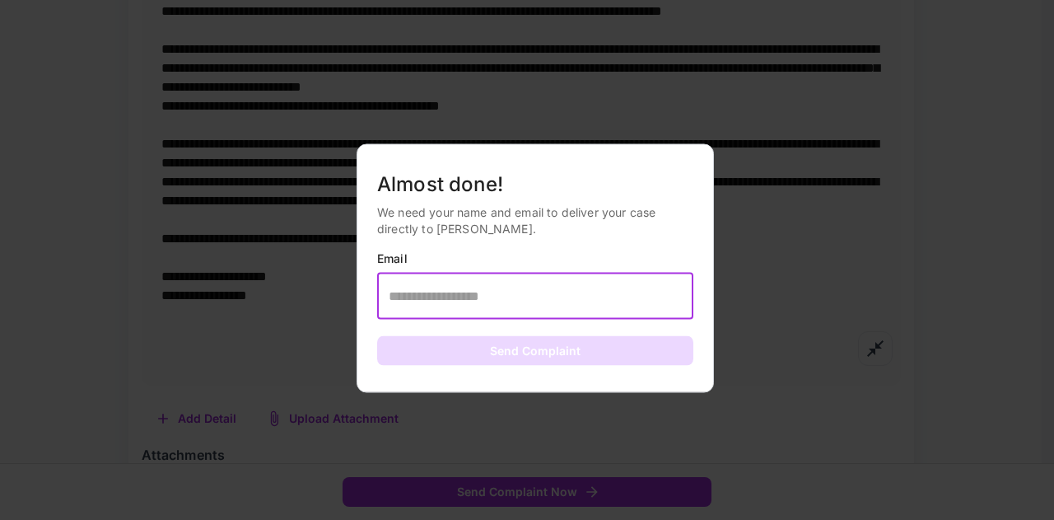
type input "**********"
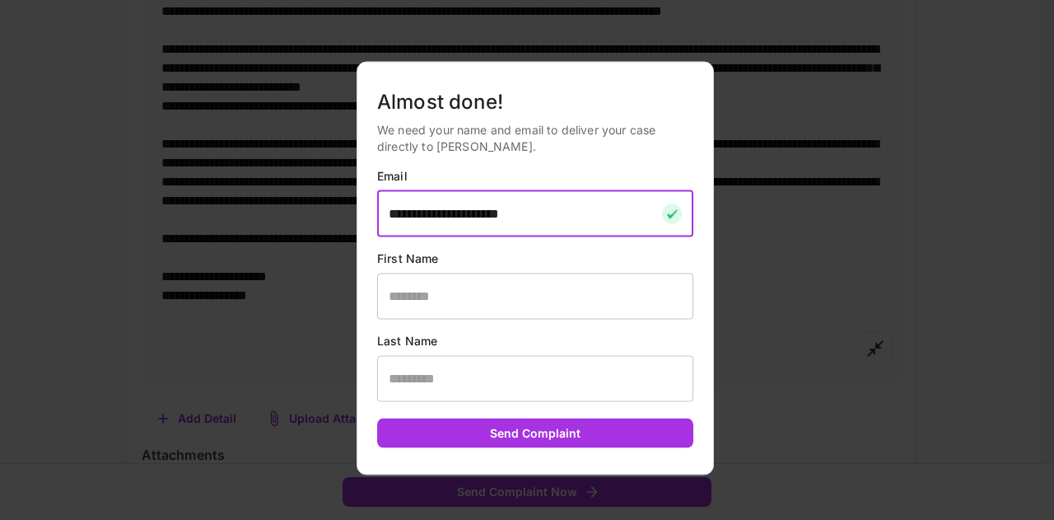
click at [465, 295] on input "text" at bounding box center [535, 296] width 316 height 46
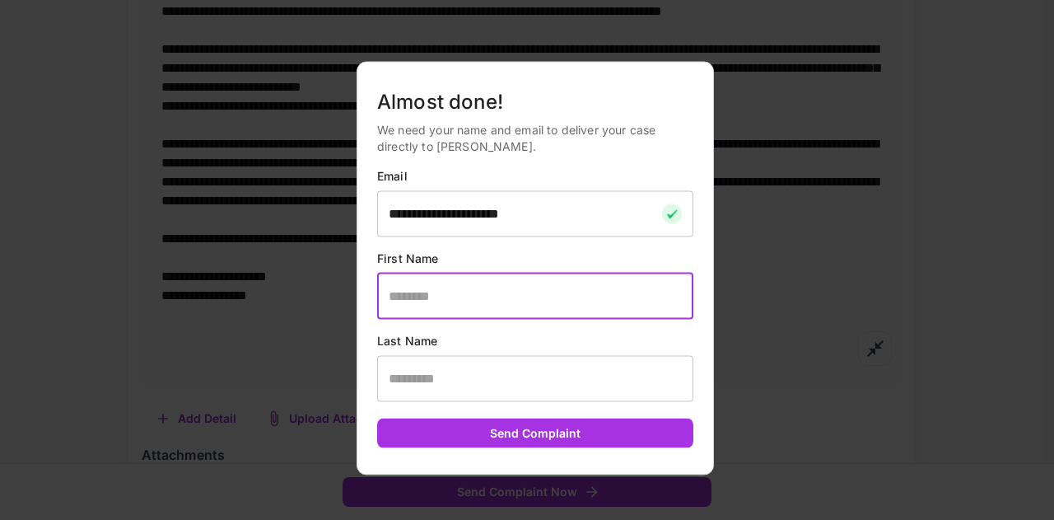
type input "*******"
type input "********"
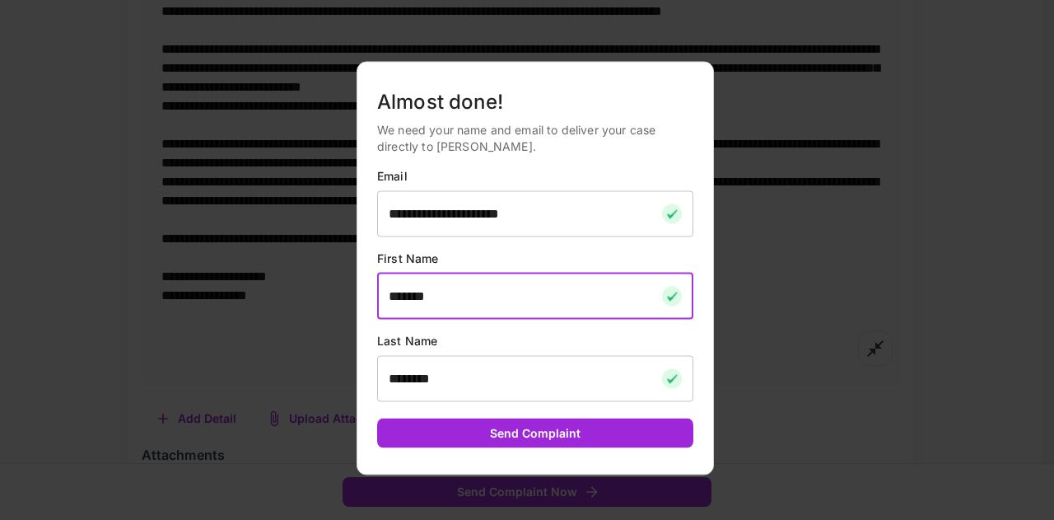
click at [506, 431] on button "Send Complaint" at bounding box center [535, 433] width 316 height 30
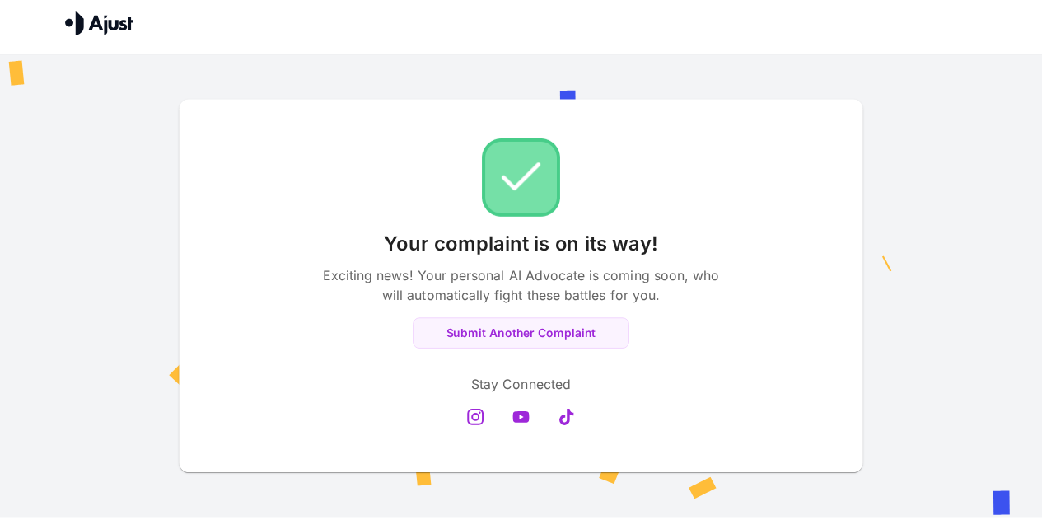
scroll to position [8, 0]
